Goal: Task Accomplishment & Management: Manage account settings

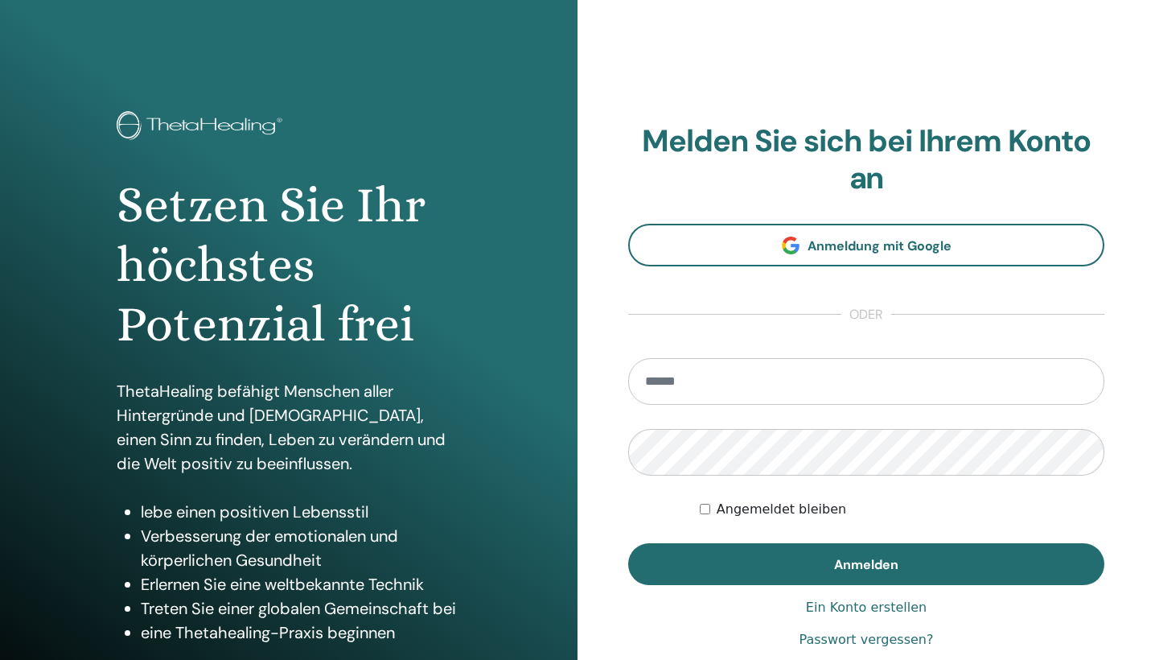
click at [732, 369] on input "email" at bounding box center [866, 381] width 476 height 47
type input "**********"
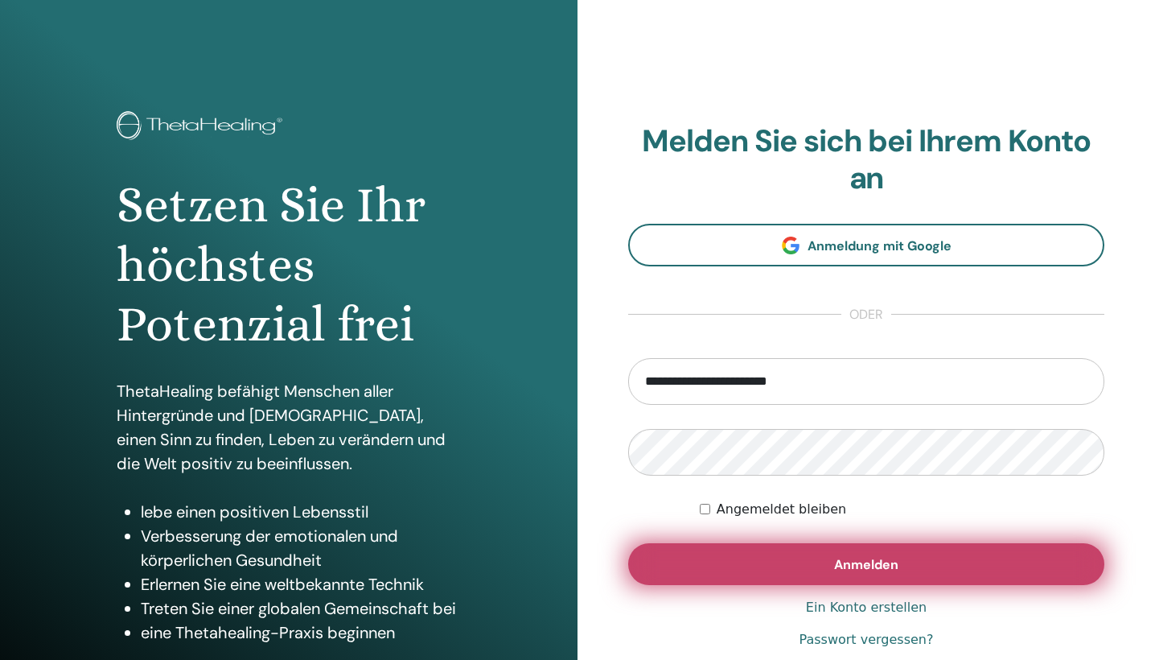
click at [862, 568] on span "Anmelden" at bounding box center [866, 564] width 64 height 17
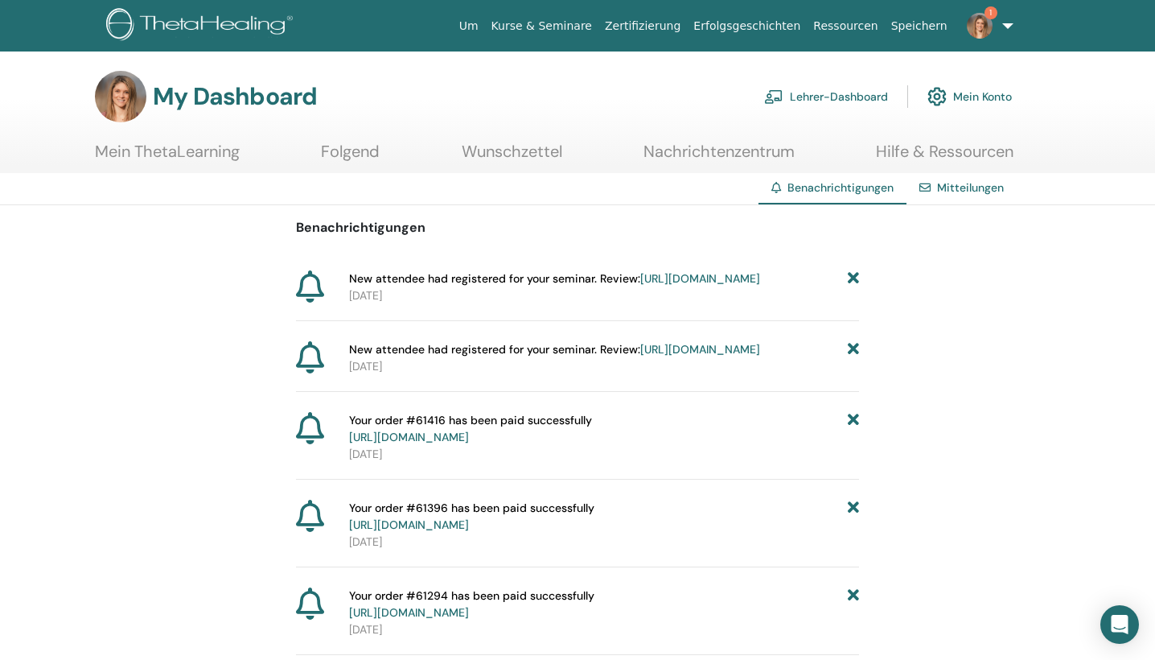
click at [846, 99] on link "Lehrer-Dashboard" at bounding box center [826, 96] width 124 height 35
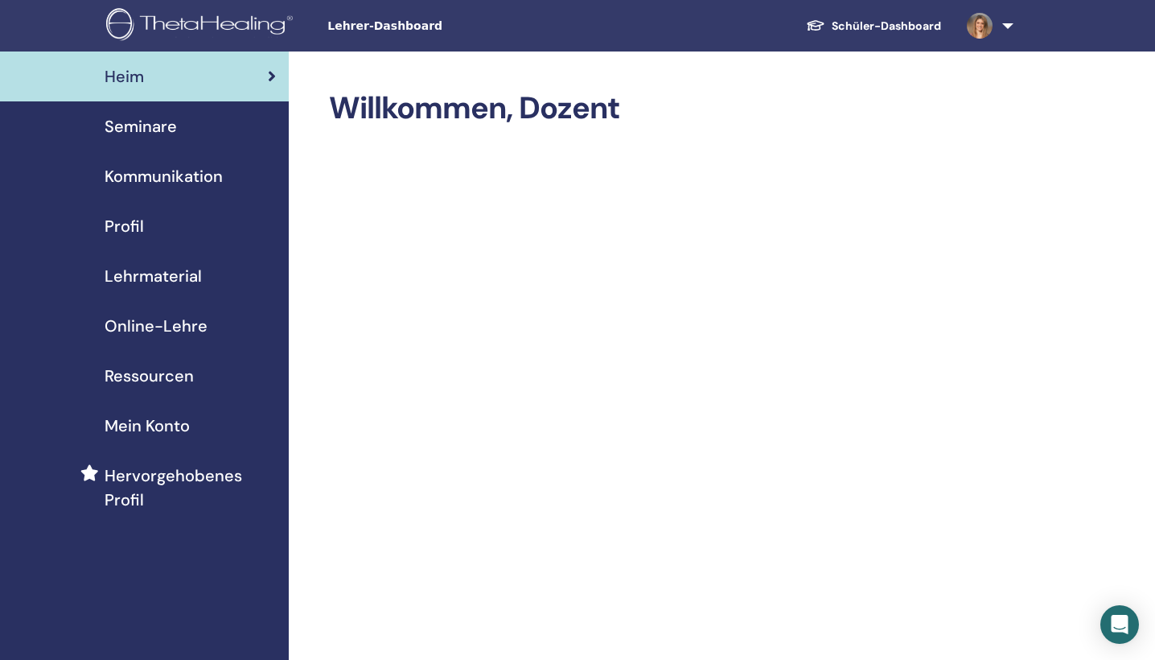
click at [161, 128] on span "Seminare" at bounding box center [141, 126] width 72 height 24
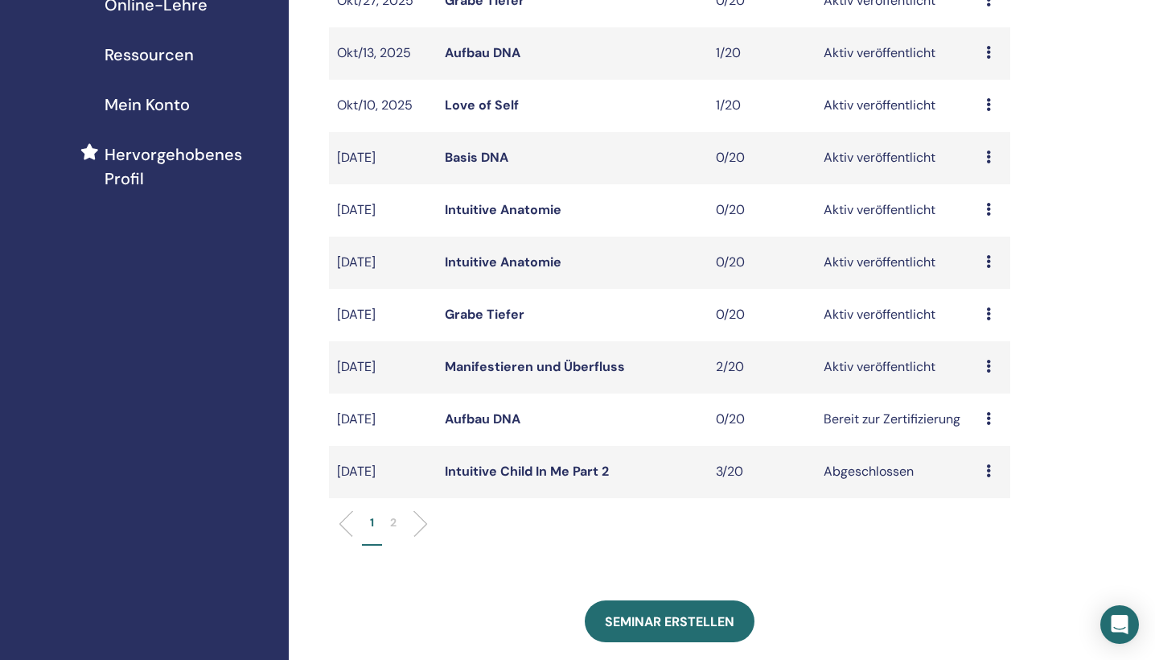
scroll to position [322, 0]
click at [613, 364] on link "Manifestieren und Überfluss" at bounding box center [535, 365] width 180 height 17
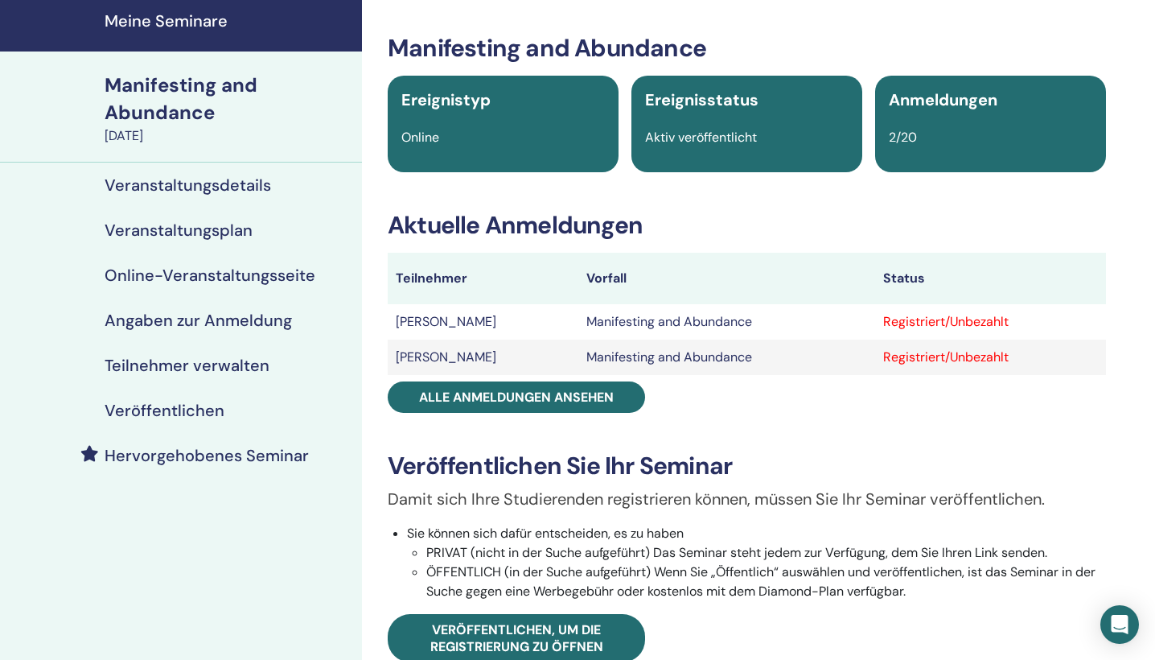
scroll to position [80, 0]
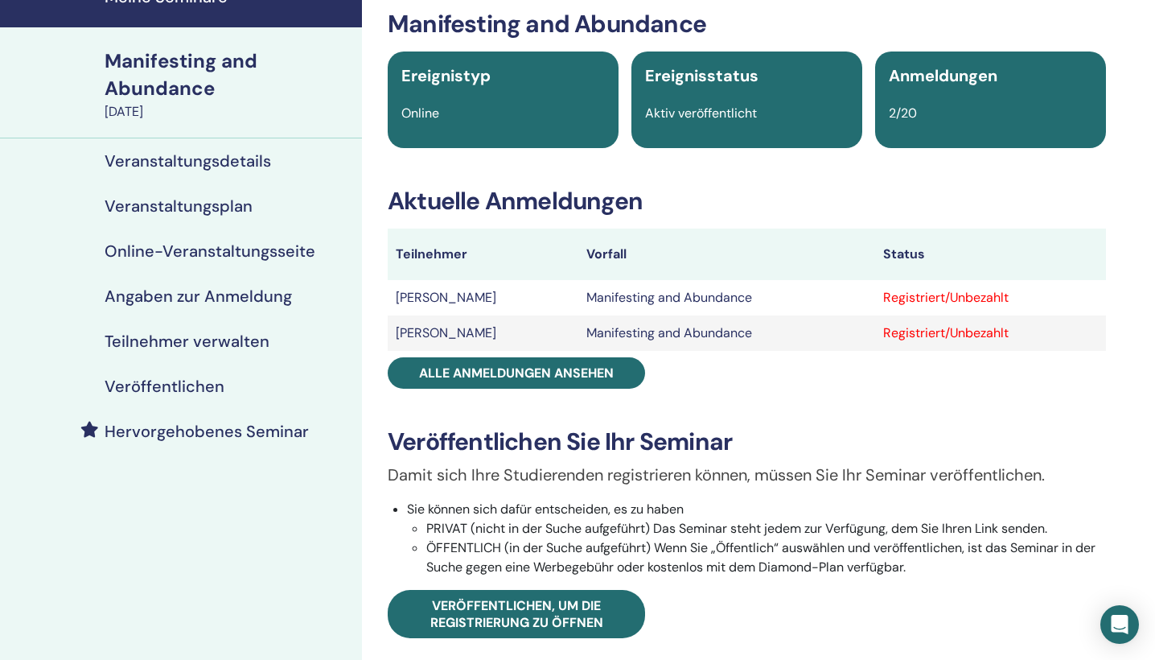
click at [164, 337] on h4 "Teilnehmer verwalten" at bounding box center [187, 340] width 165 height 19
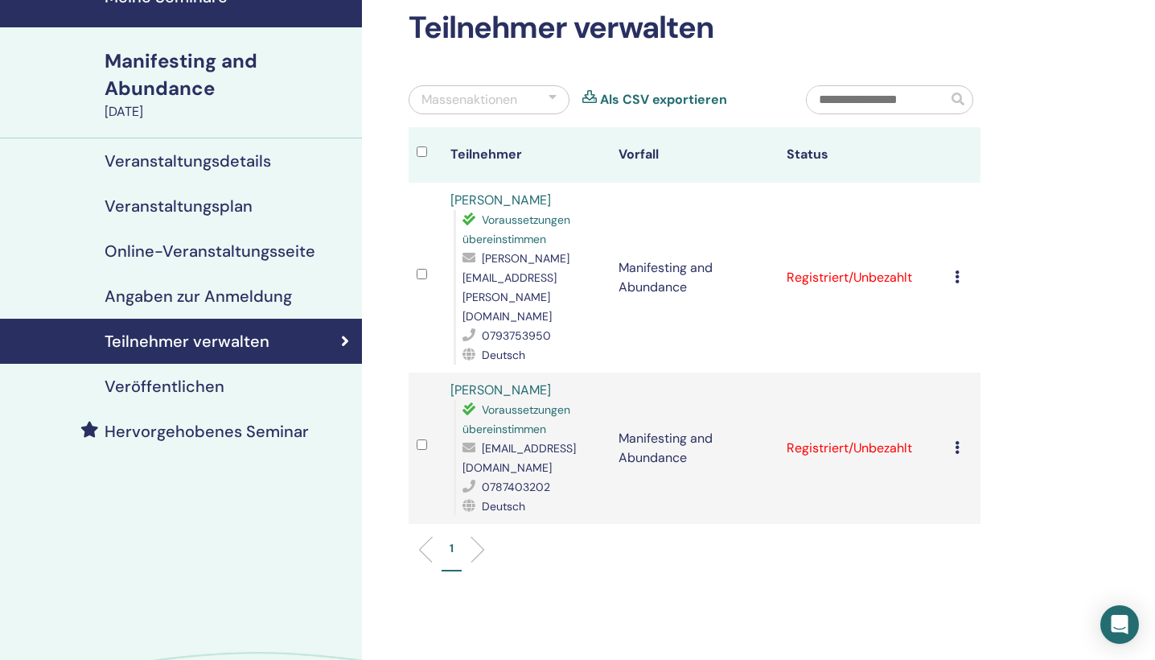
click at [959, 270] on icon at bounding box center [957, 276] width 5 height 13
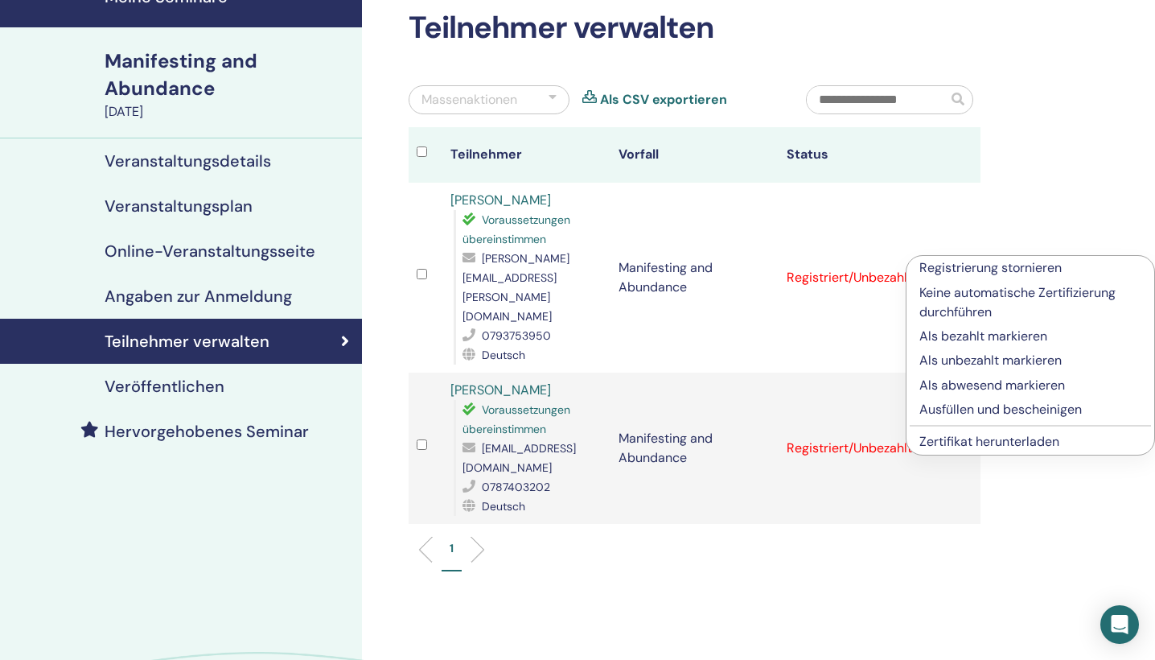
click at [948, 409] on p "Ausfüllen und bescheinigen" at bounding box center [1030, 409] width 222 height 19
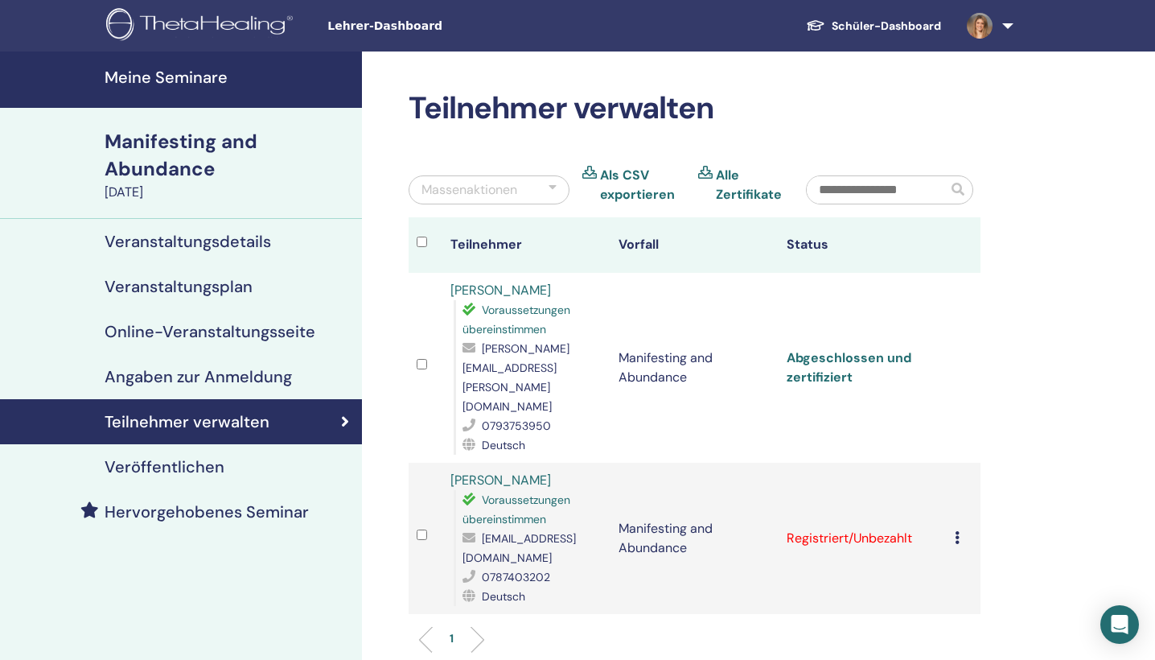
click at [870, 349] on link "Abgeschlossen und zertifiziert" at bounding box center [849, 367] width 125 height 36
click at [959, 531] on icon at bounding box center [957, 537] width 5 height 13
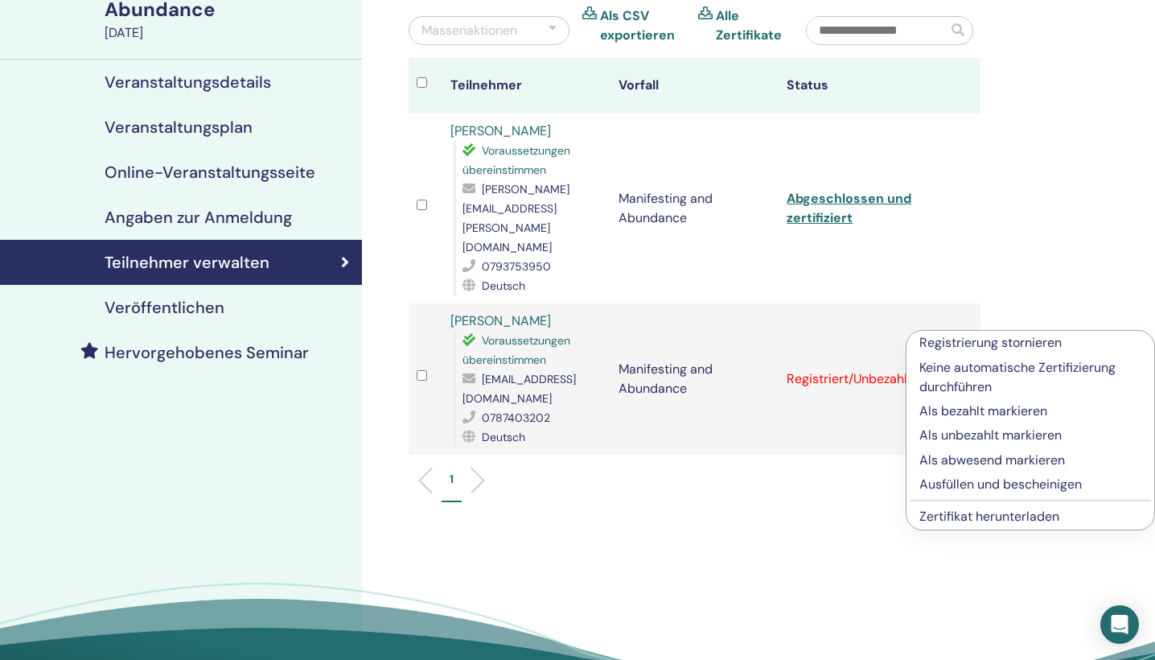
scroll to position [161, 0]
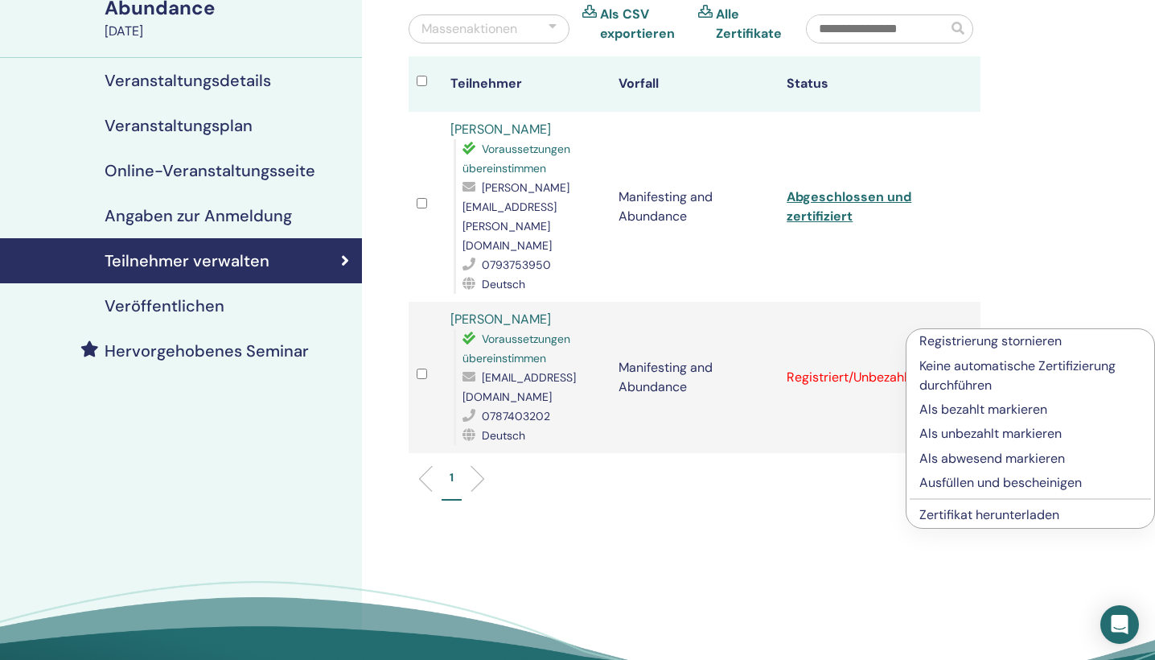
click at [1001, 479] on p "Ausfüllen und bescheinigen" at bounding box center [1030, 482] width 222 height 19
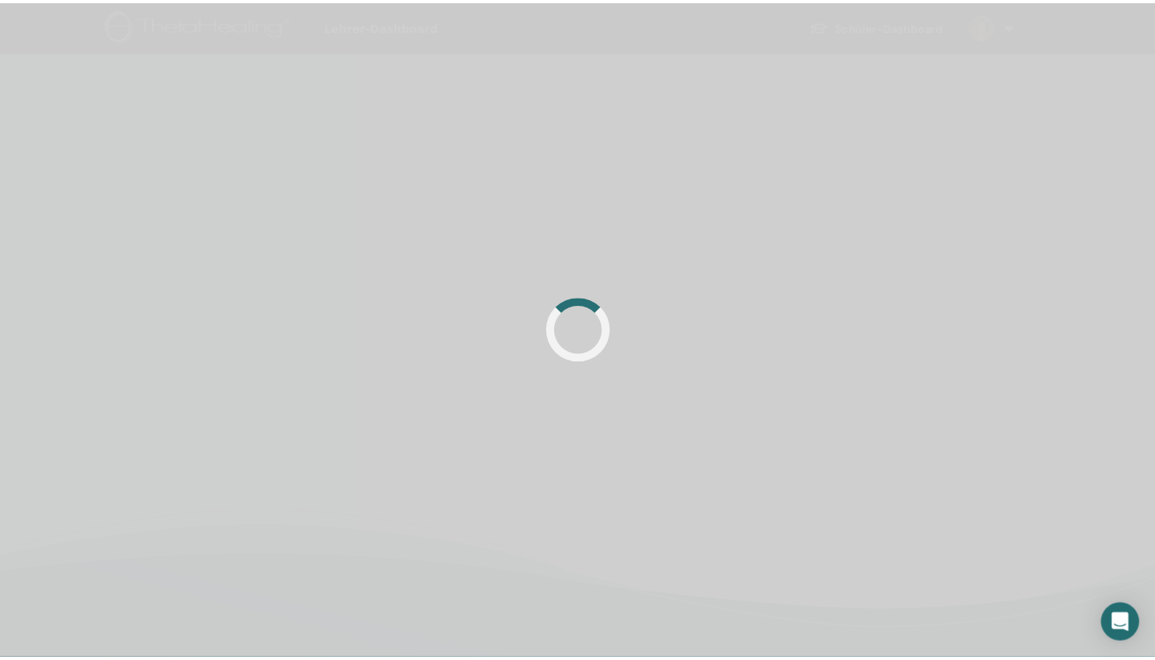
scroll to position [161, 0]
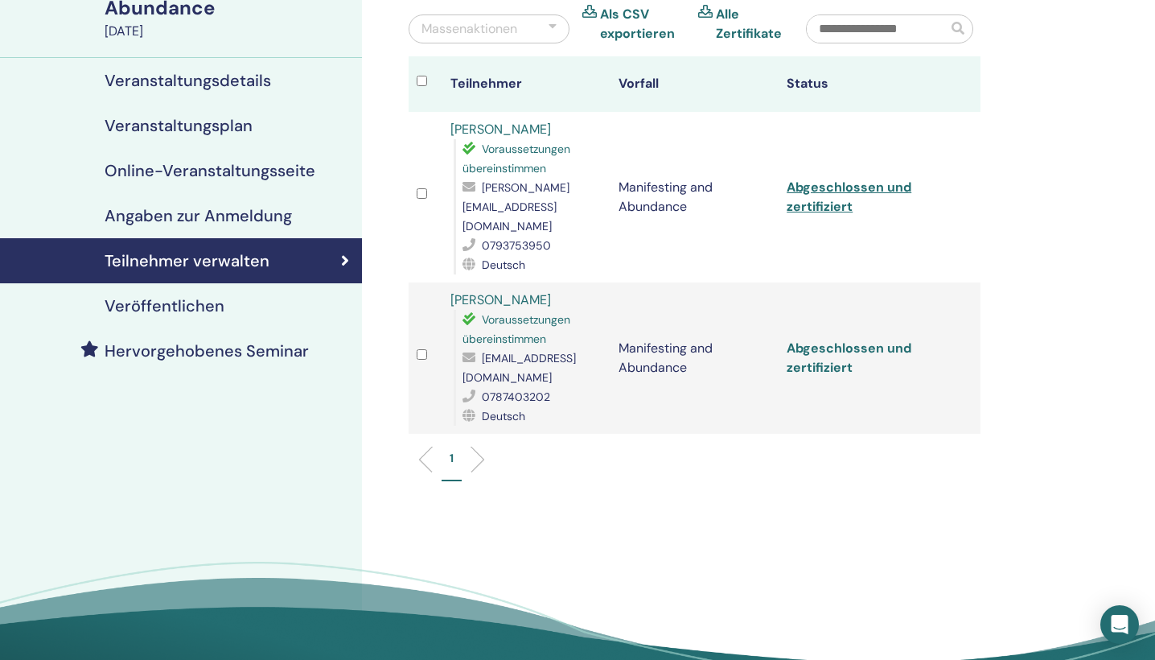
click at [837, 339] on link "Abgeschlossen und zertifiziert" at bounding box center [849, 357] width 125 height 36
click at [944, 477] on div "Teilnehmer verwalten Massenaktionen Als CSV exportieren Alle Zertifikate Teilne…" at bounding box center [747, 307] width 770 height 832
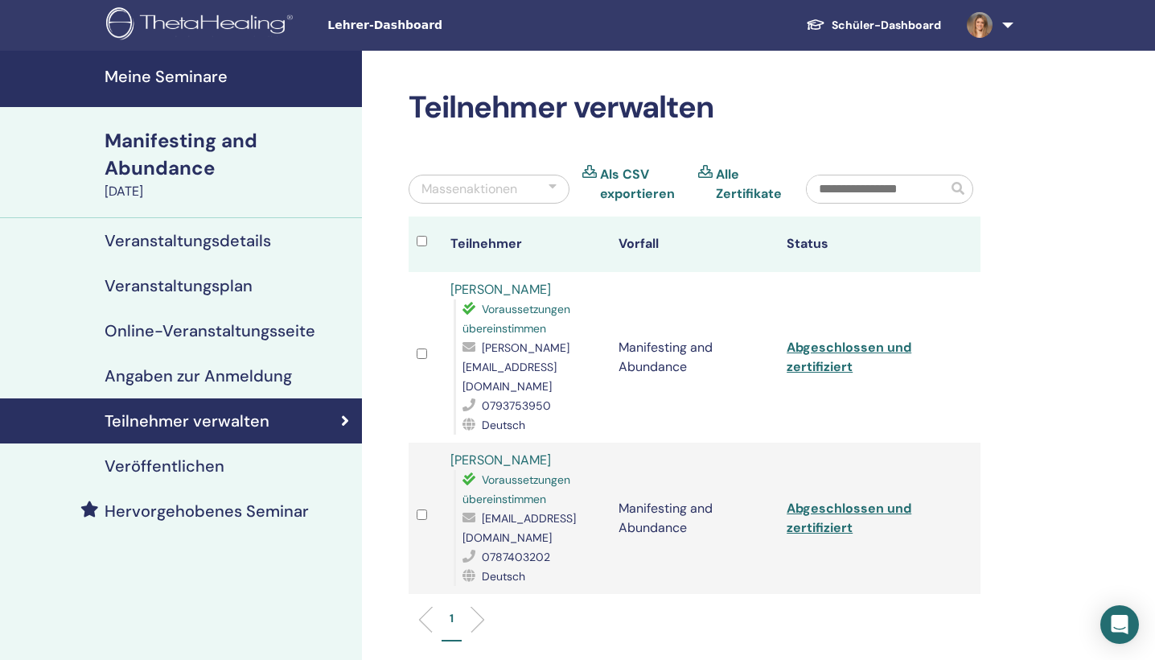
scroll to position [0, 0]
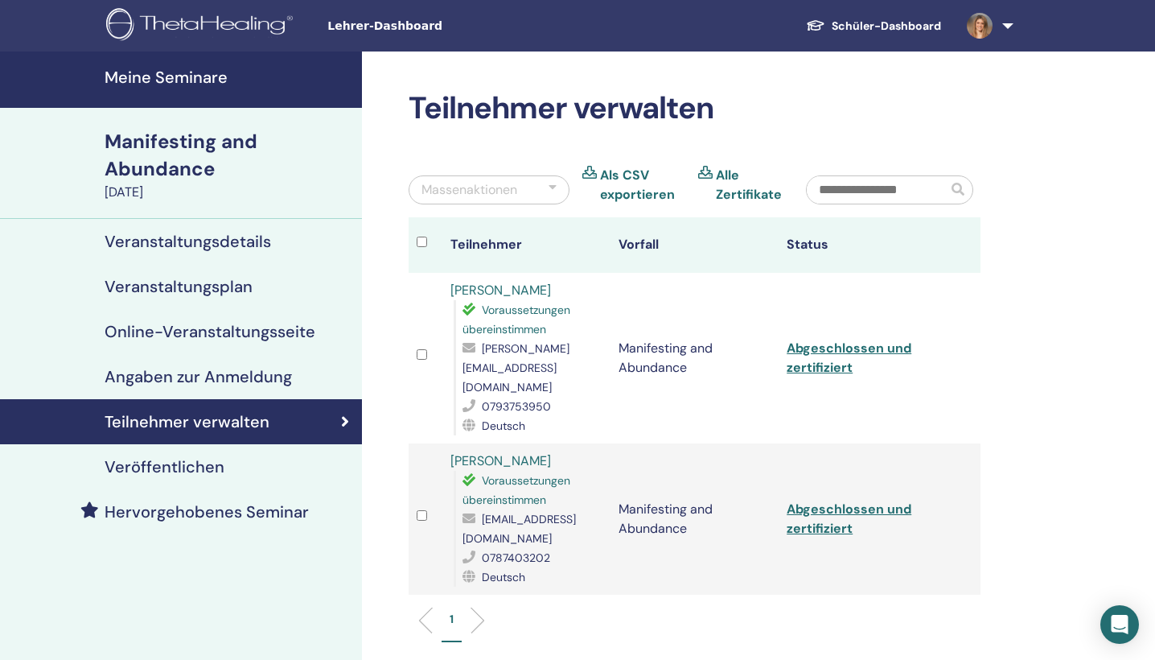
click at [990, 35] on link at bounding box center [987, 25] width 66 height 51
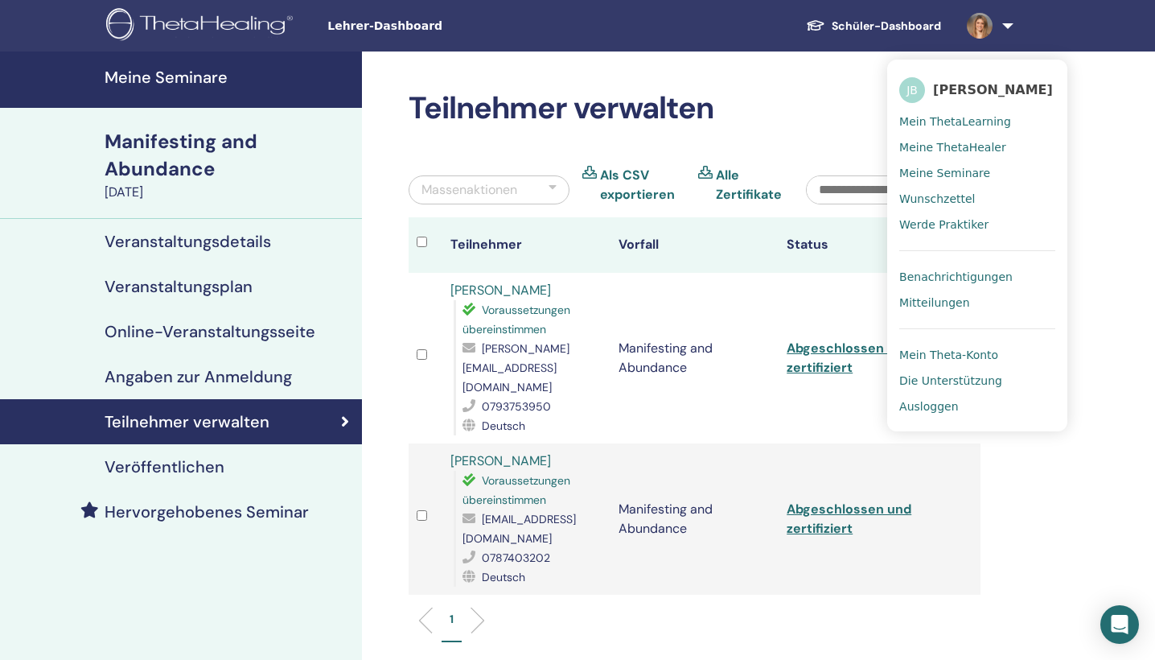
click at [947, 179] on span "Meine Seminare" at bounding box center [944, 173] width 91 height 14
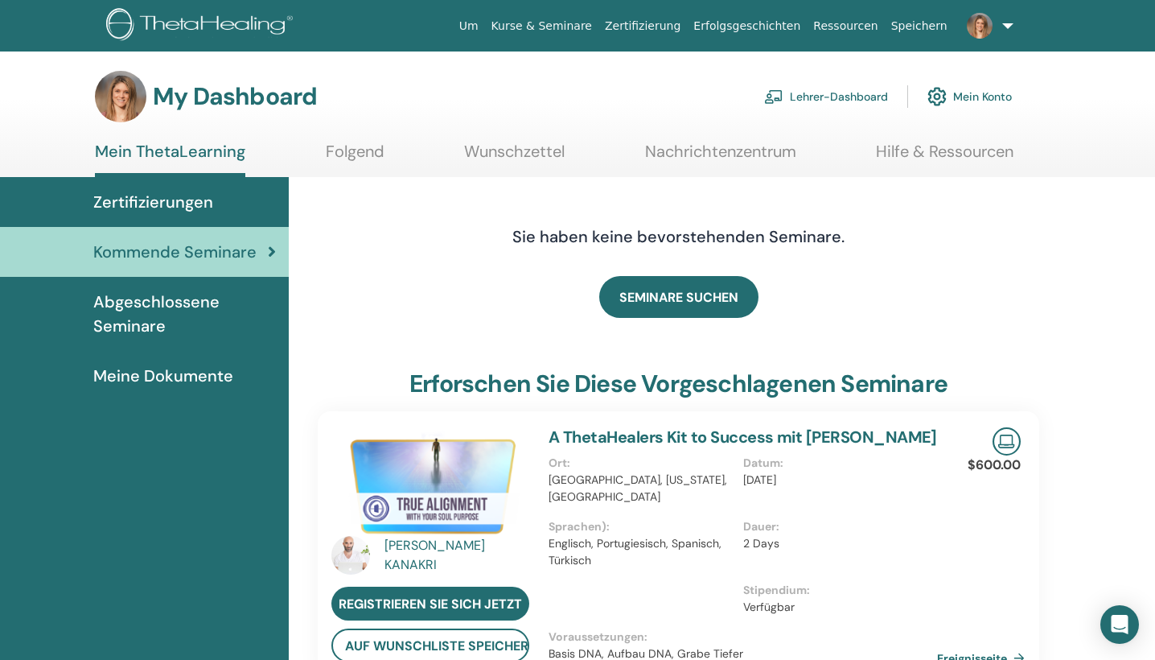
click at [857, 97] on link "Lehrer-Dashboard" at bounding box center [826, 96] width 124 height 35
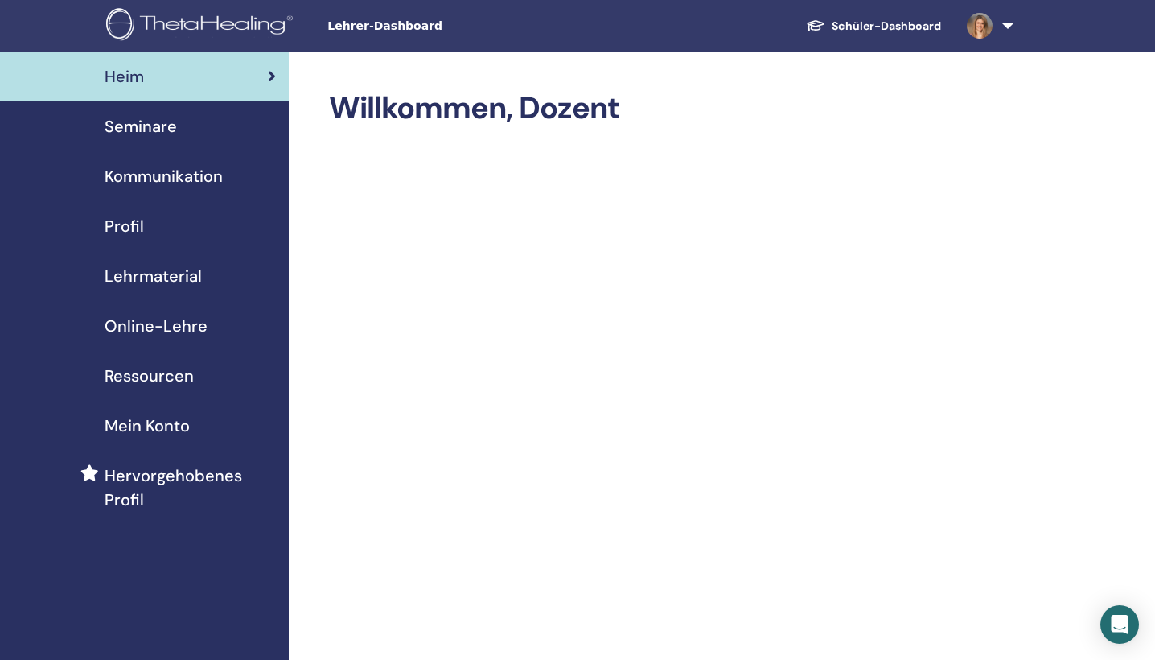
click at [139, 132] on span "Seminare" at bounding box center [141, 126] width 72 height 24
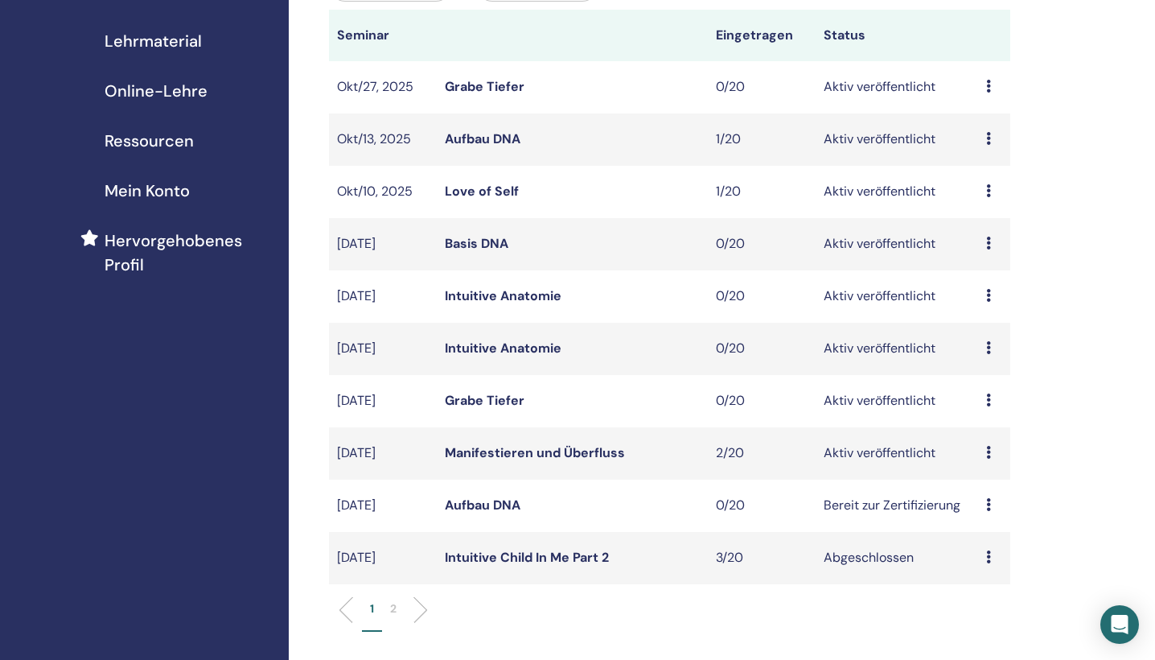
scroll to position [241, 0]
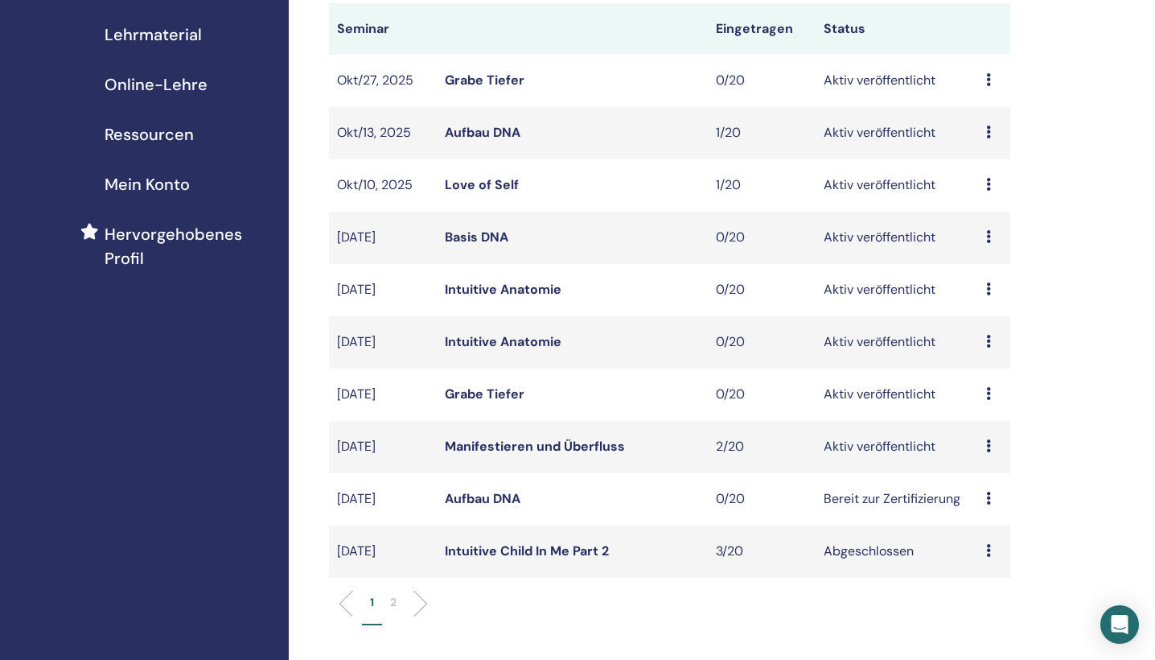
click at [989, 130] on icon at bounding box center [988, 131] width 5 height 13
click at [989, 173] on link "Bearbeiten" at bounding box center [987, 167] width 65 height 17
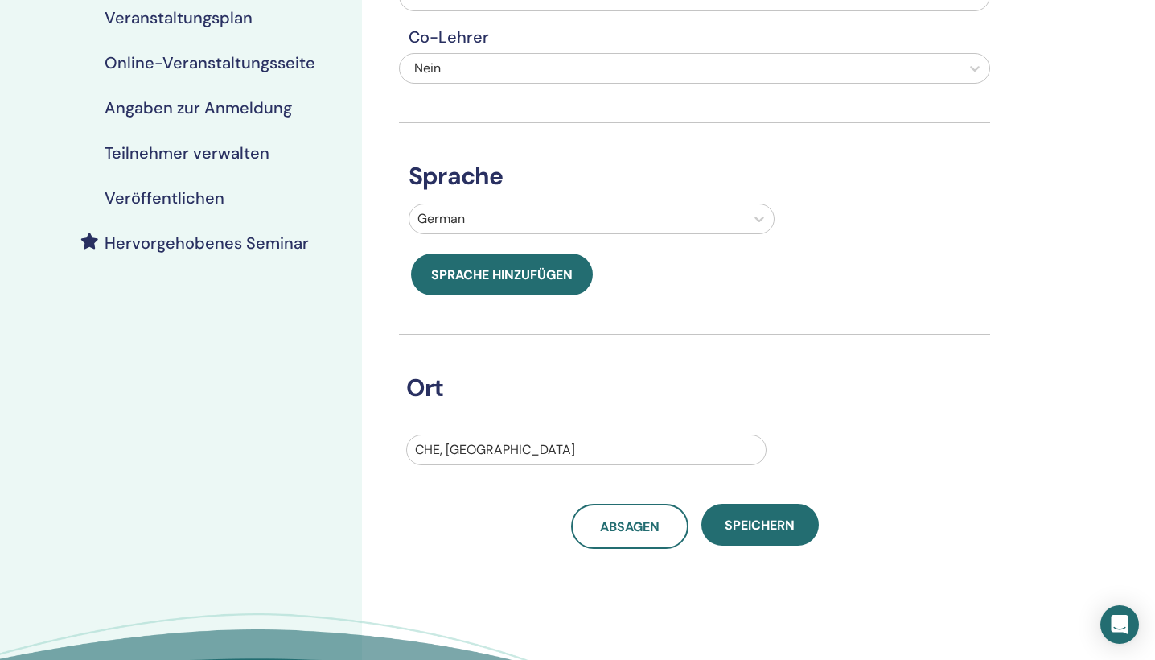
scroll to position [161, 0]
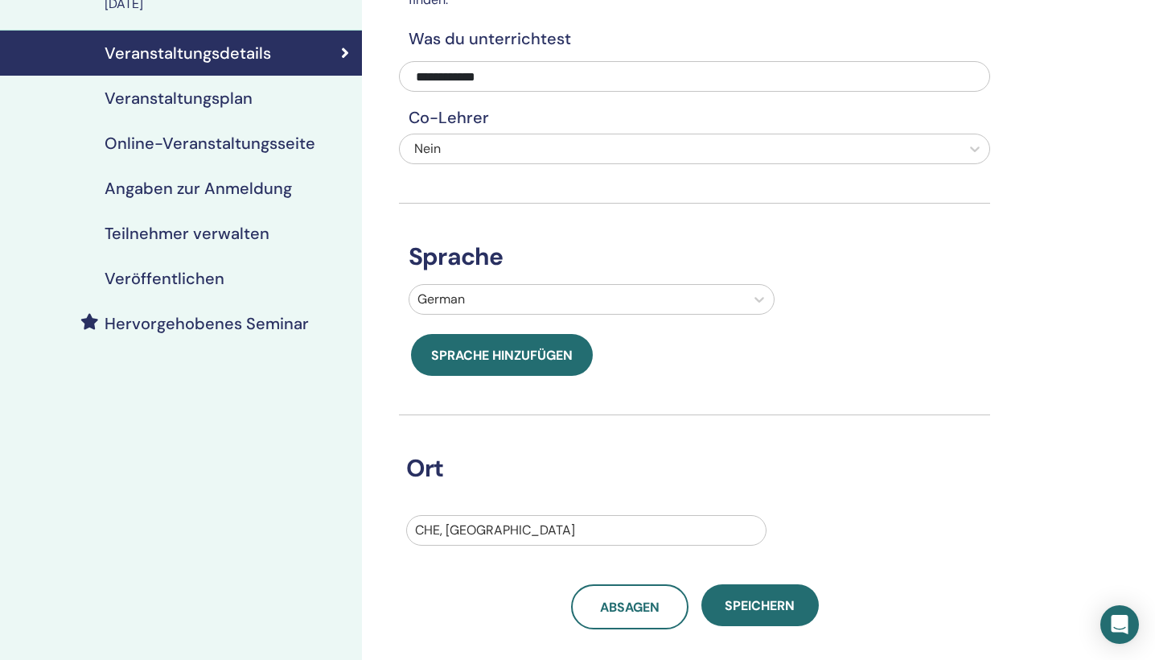
click at [167, 93] on h4 "Veranstaltungsplan" at bounding box center [179, 97] width 148 height 19
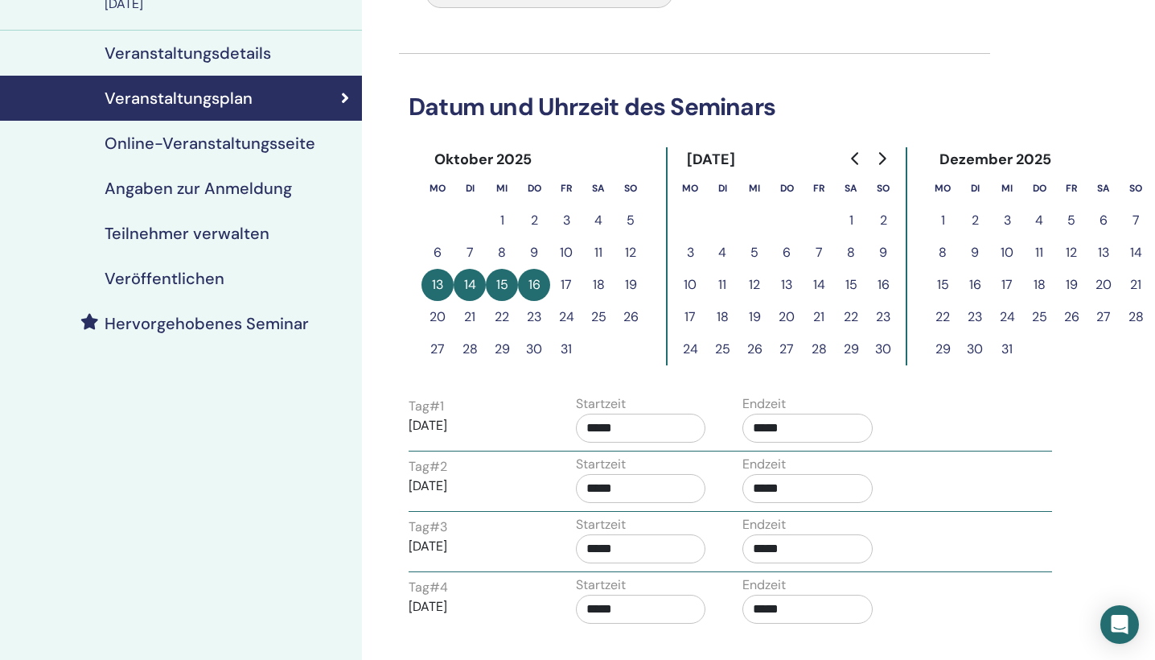
click at [853, 152] on icon "Go to previous month" at bounding box center [855, 158] width 13 height 13
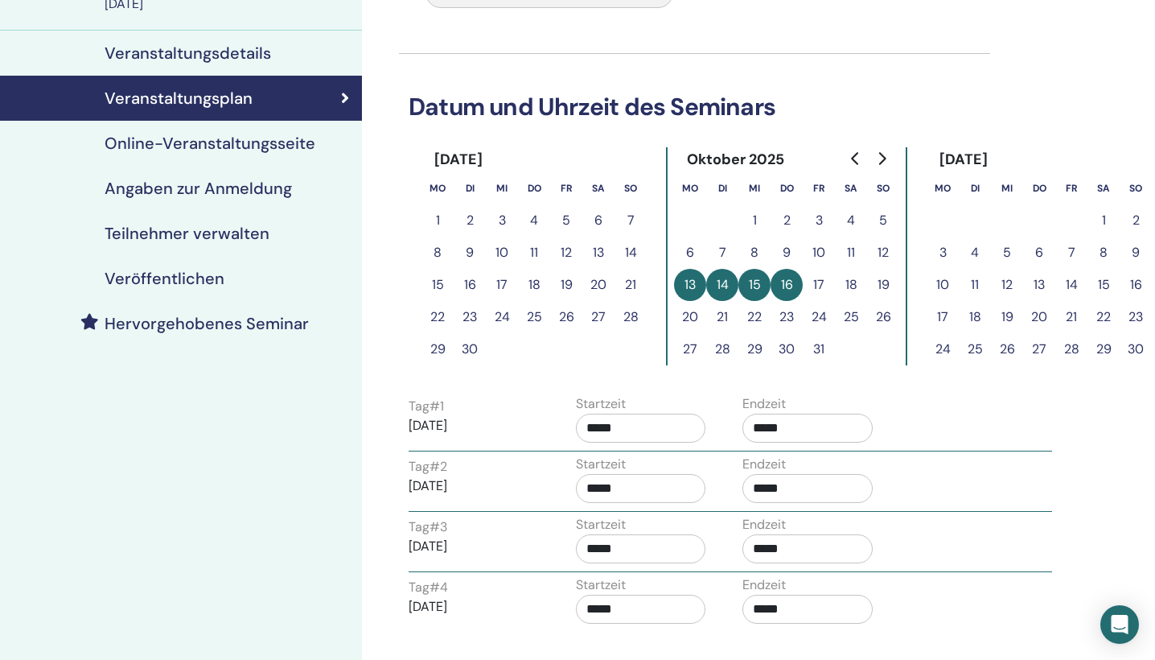
click at [854, 152] on icon "Go to previous month" at bounding box center [855, 158] width 13 height 13
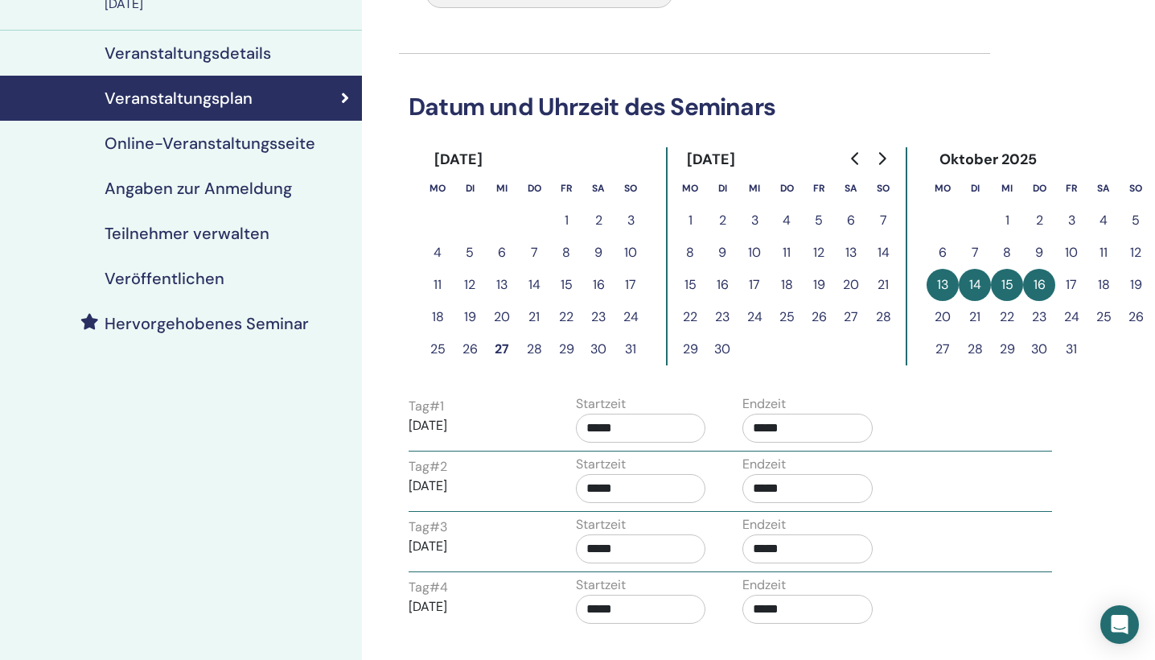
click at [434, 349] on button "25" at bounding box center [437, 349] width 32 height 32
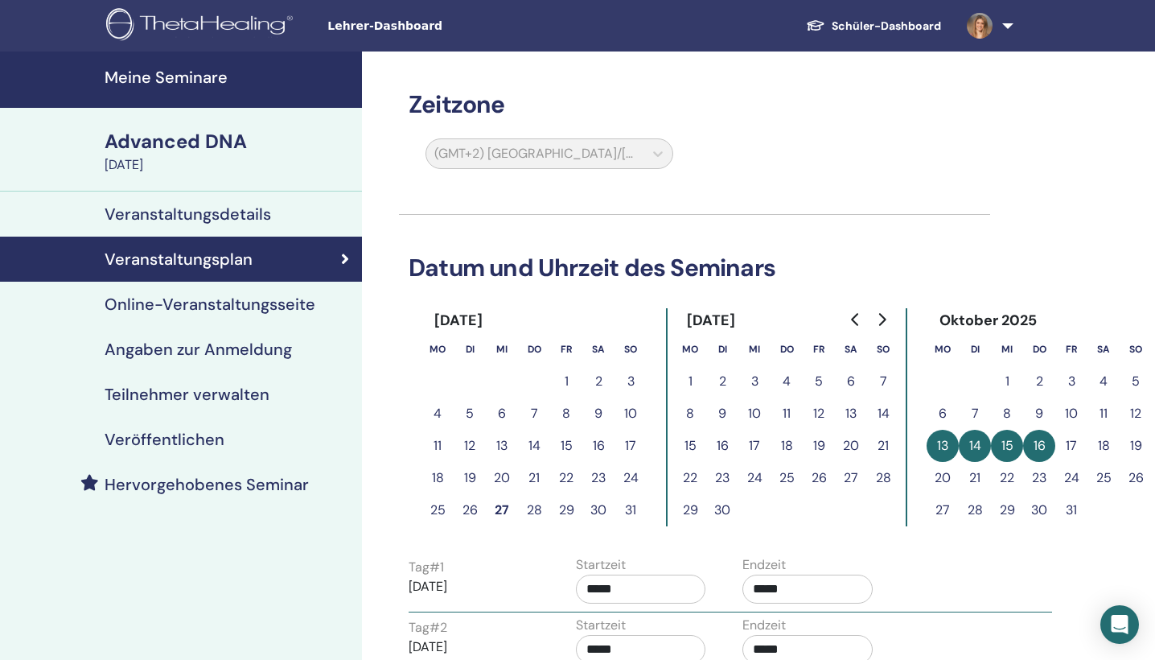
click at [1002, 27] on link at bounding box center [987, 25] width 66 height 51
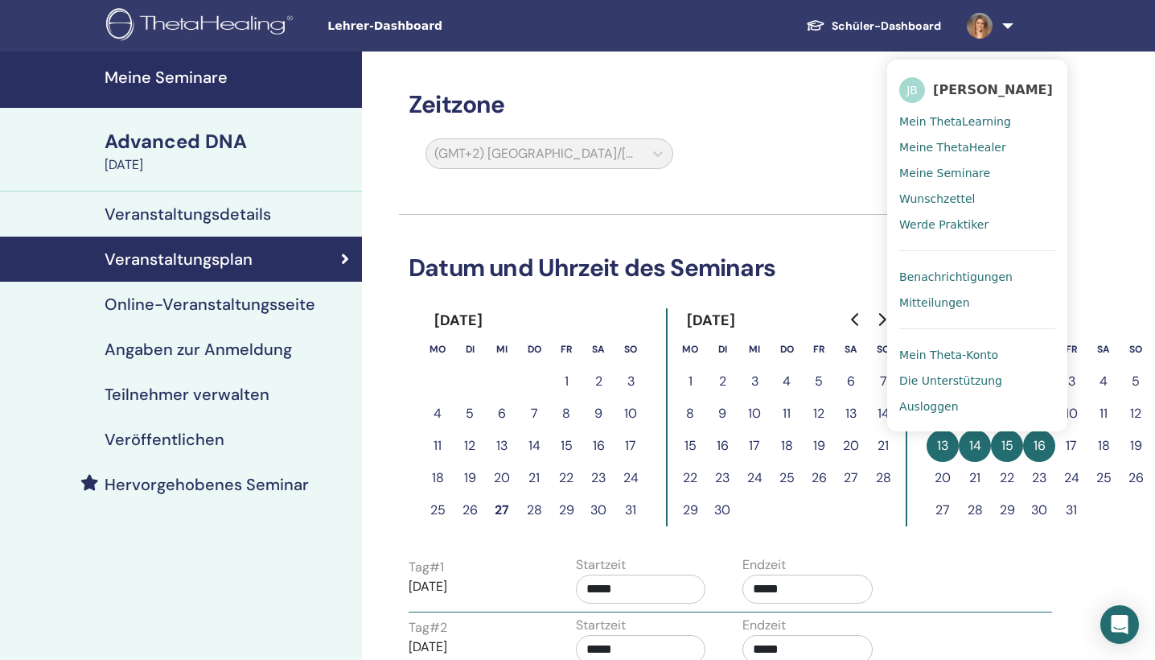
click at [976, 119] on span "Mein ThetaLearning" at bounding box center [955, 121] width 112 height 14
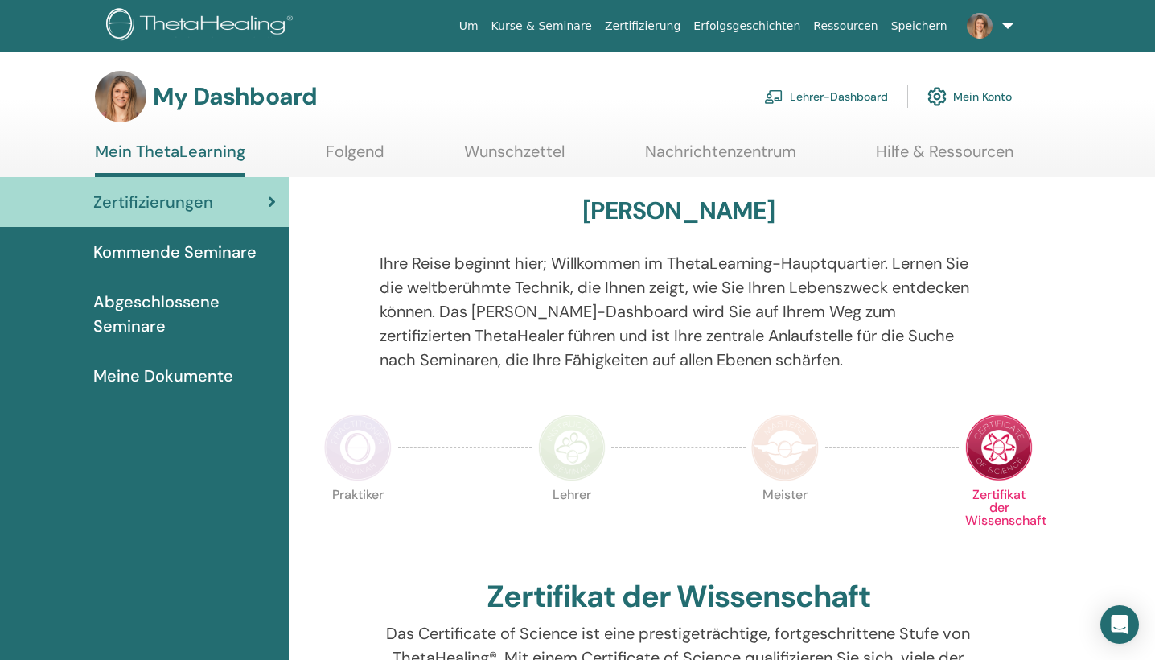
click at [850, 93] on link "Lehrer-Dashboard" at bounding box center [826, 96] width 124 height 35
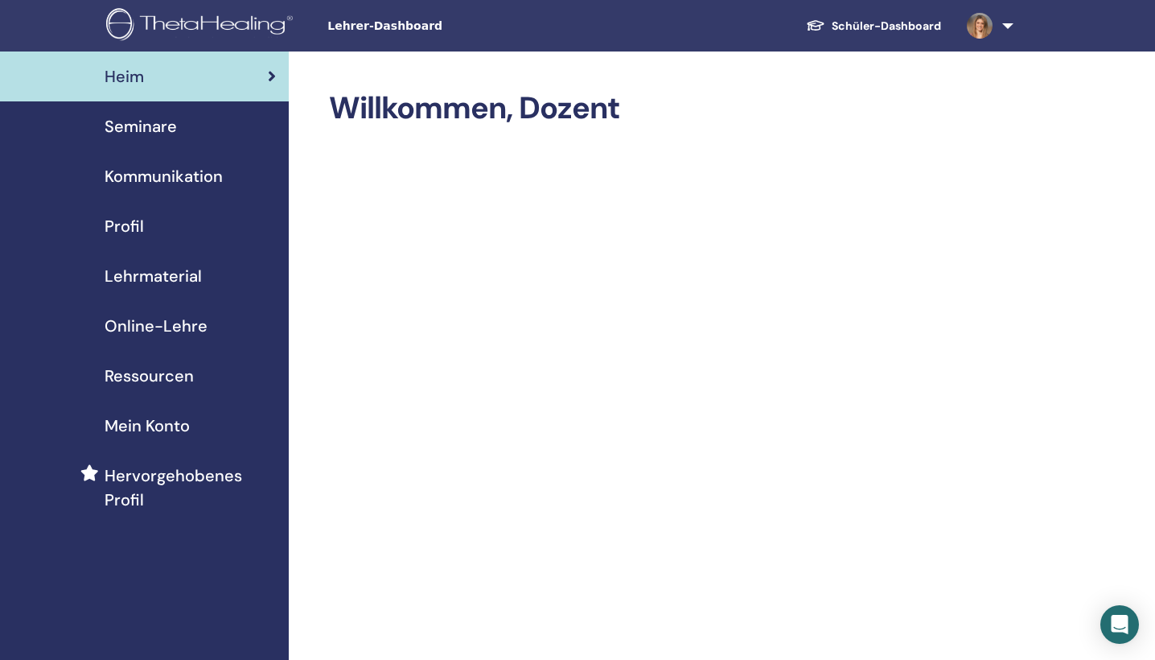
click at [143, 101] on link "Seminare" at bounding box center [144, 126] width 289 height 50
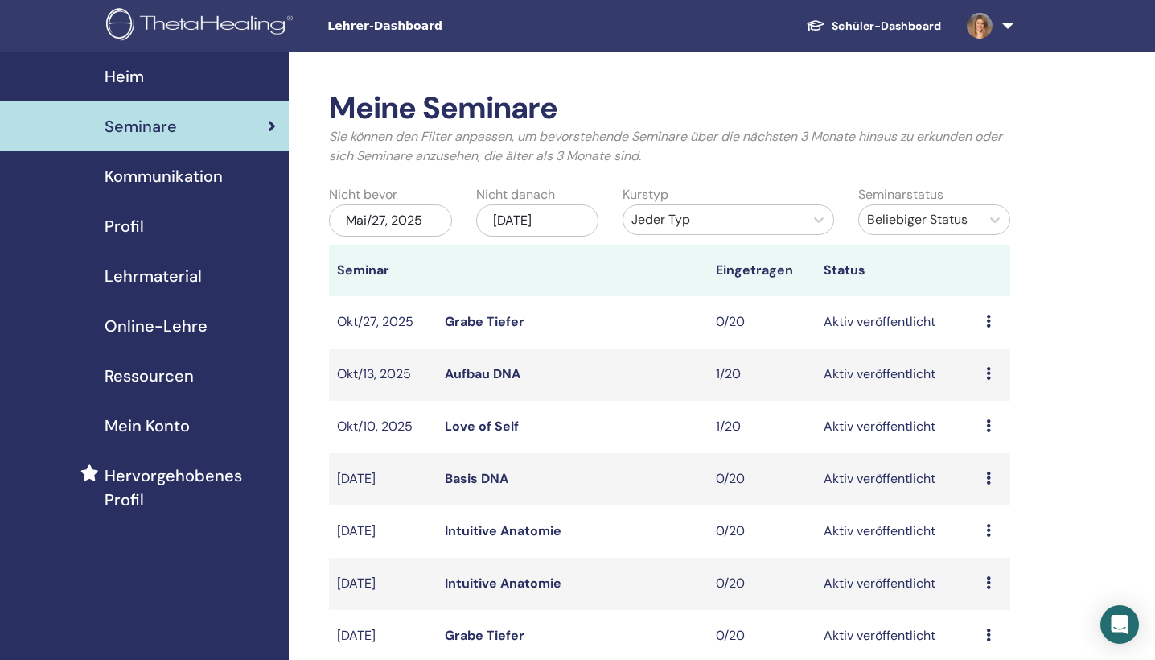
click at [1005, 27] on link at bounding box center [987, 25] width 66 height 51
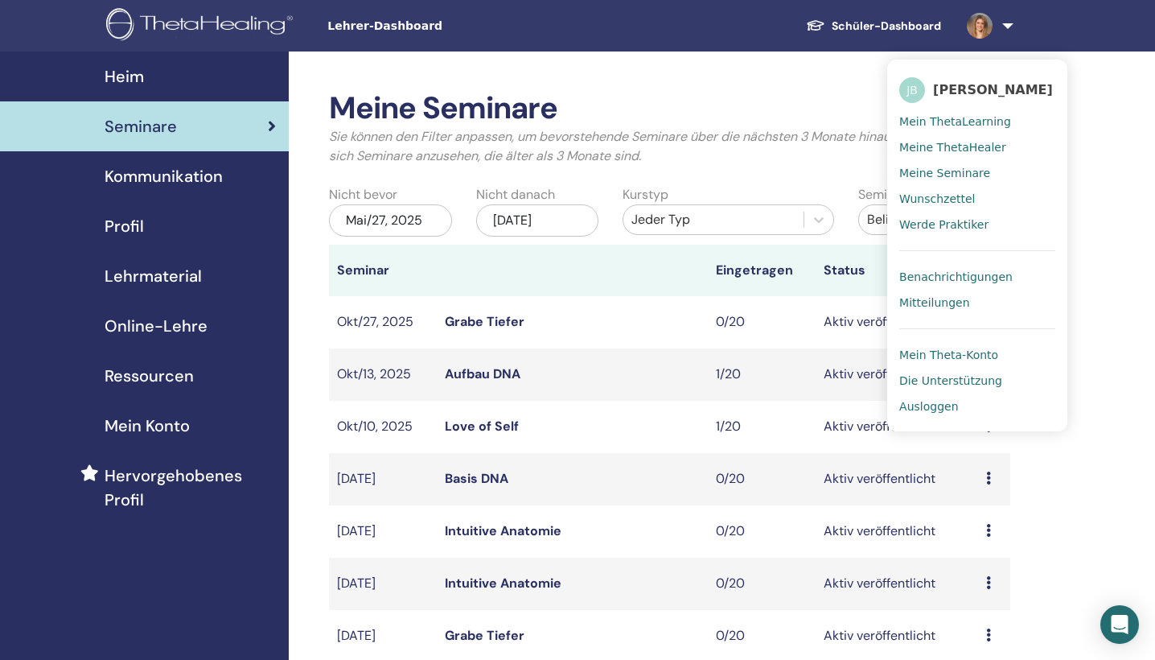
click at [934, 405] on span "Ausloggen" at bounding box center [928, 406] width 59 height 14
